Goal: Information Seeking & Learning: Learn about a topic

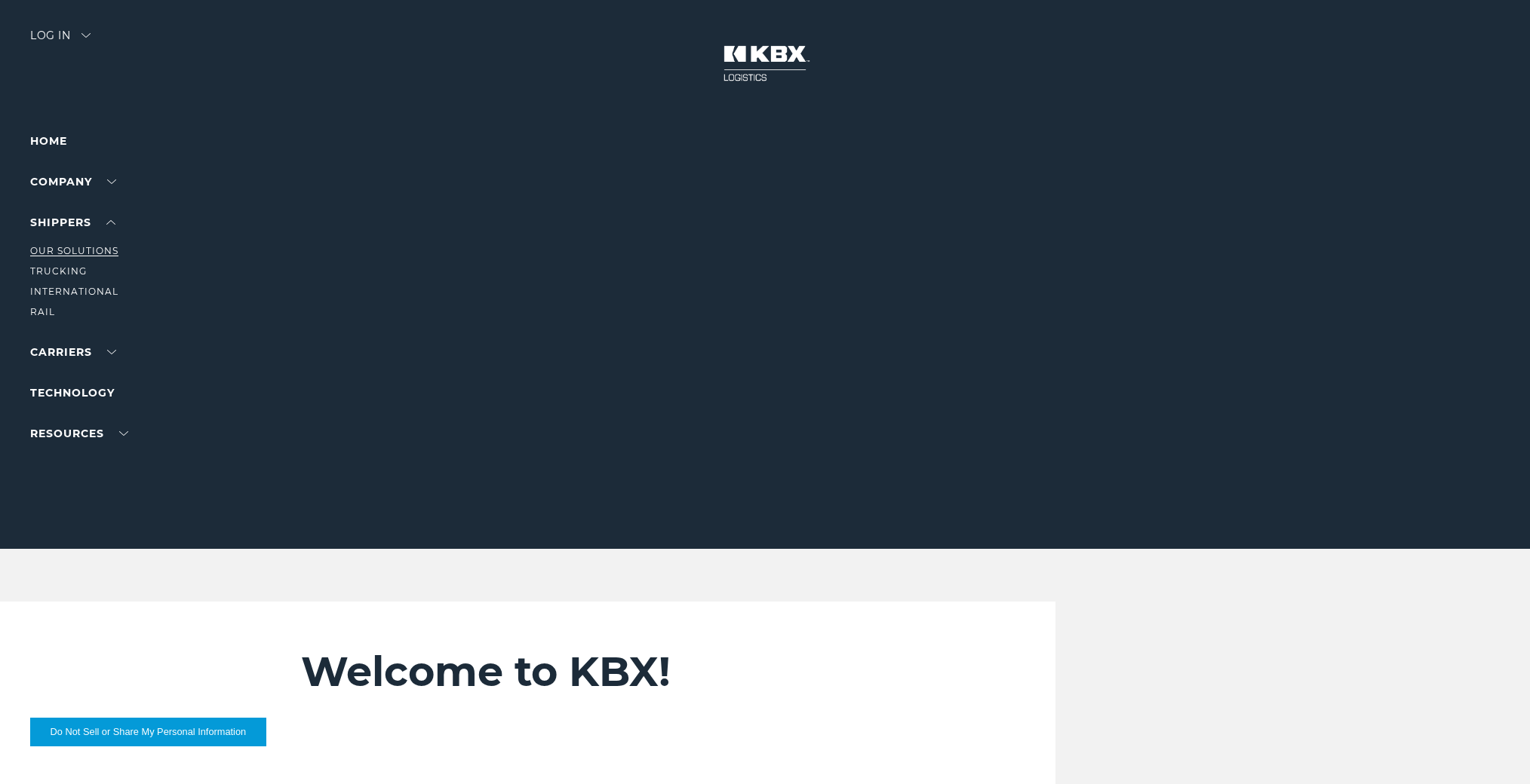
click at [77, 249] on link "Our Solutions" at bounding box center [74, 250] width 88 height 11
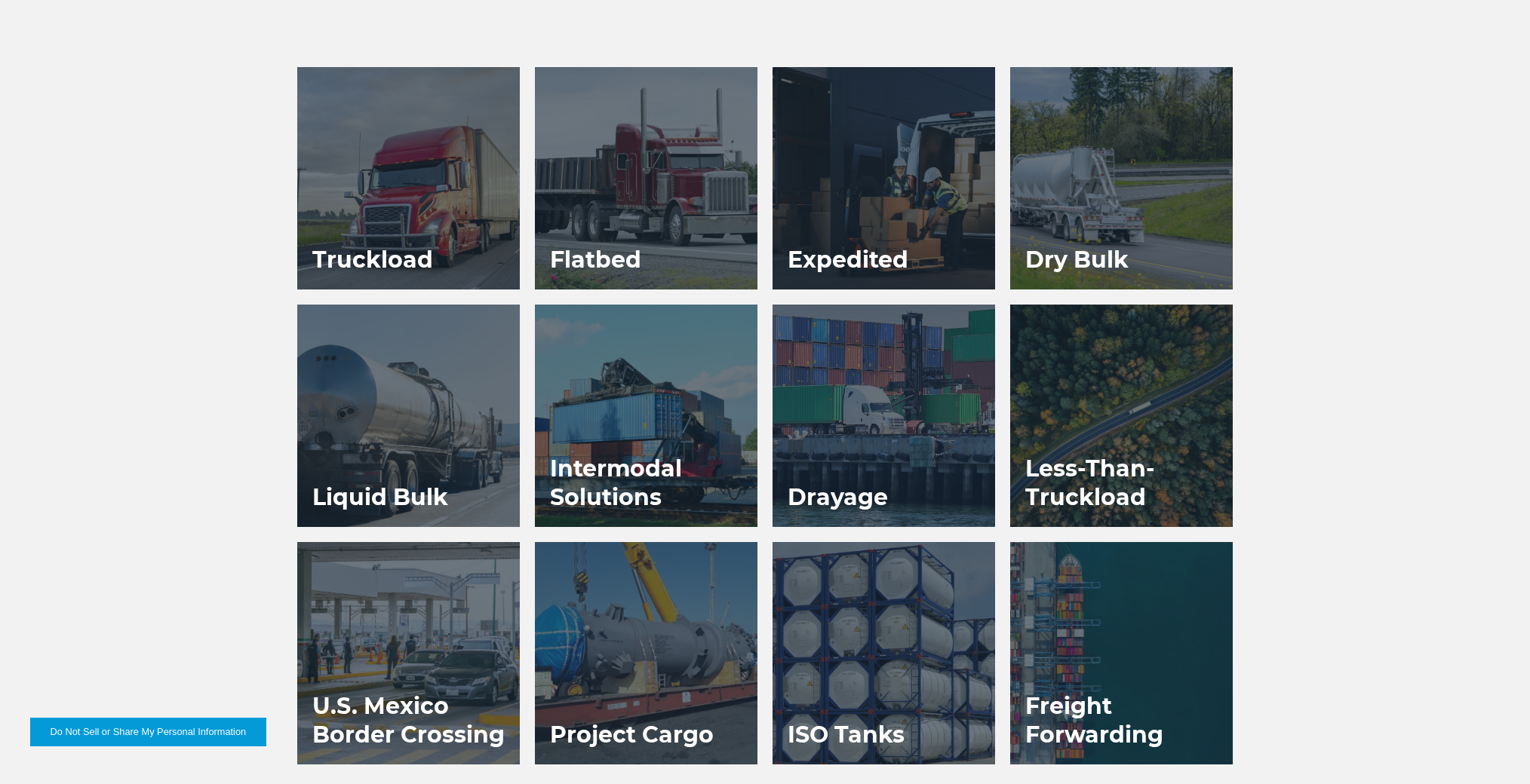
scroll to position [888, 0]
click at [397, 213] on div at bounding box center [408, 177] width 222 height 222
